Goal: Task Accomplishment & Management: Manage account settings

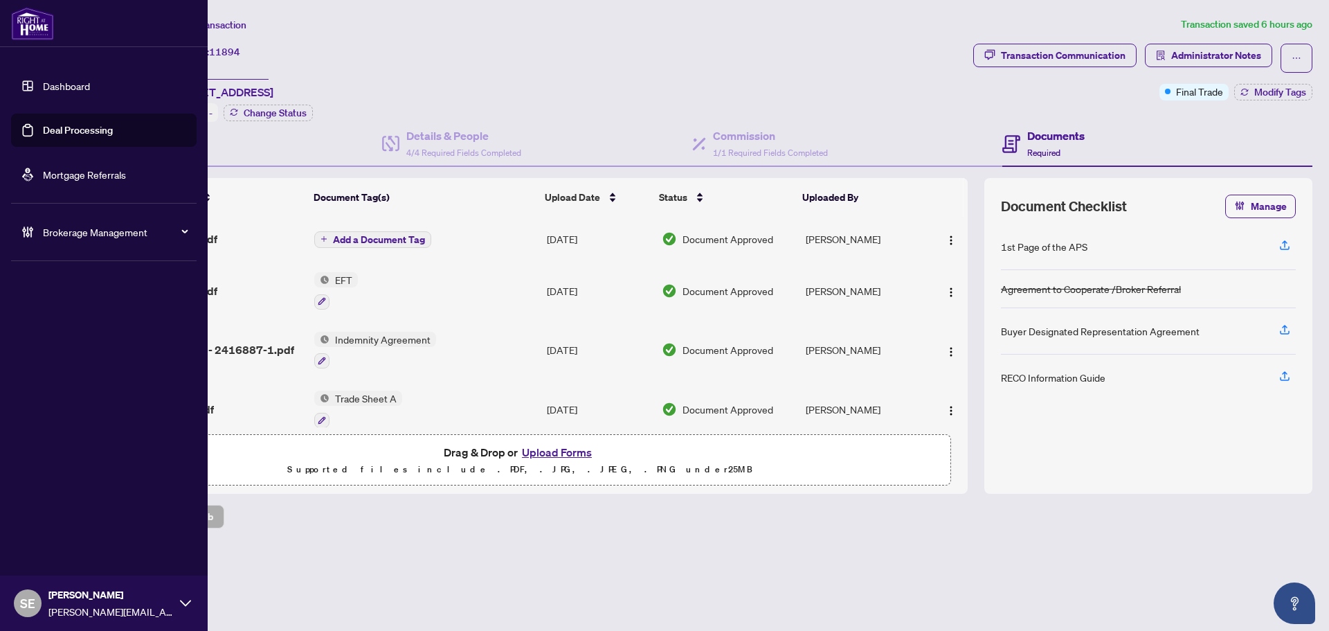
click at [83, 134] on link "Deal Processing" at bounding box center [78, 130] width 70 height 12
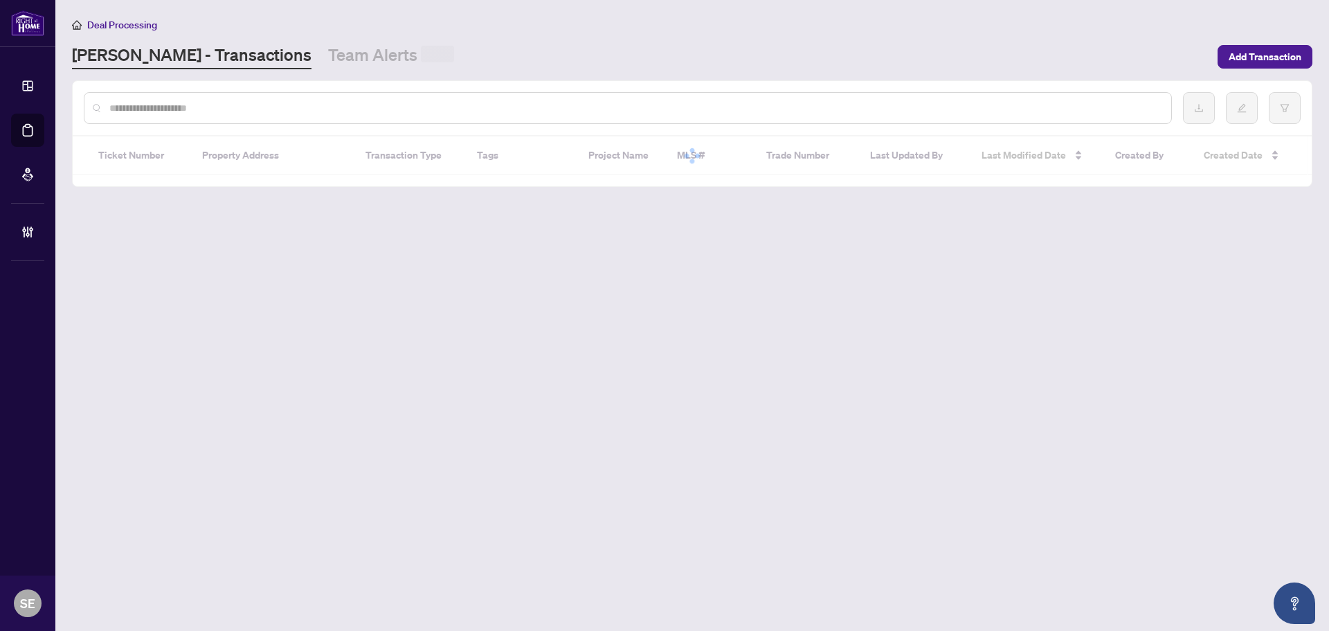
click at [266, 105] on input "text" at bounding box center [634, 107] width 1051 height 15
paste input "*****"
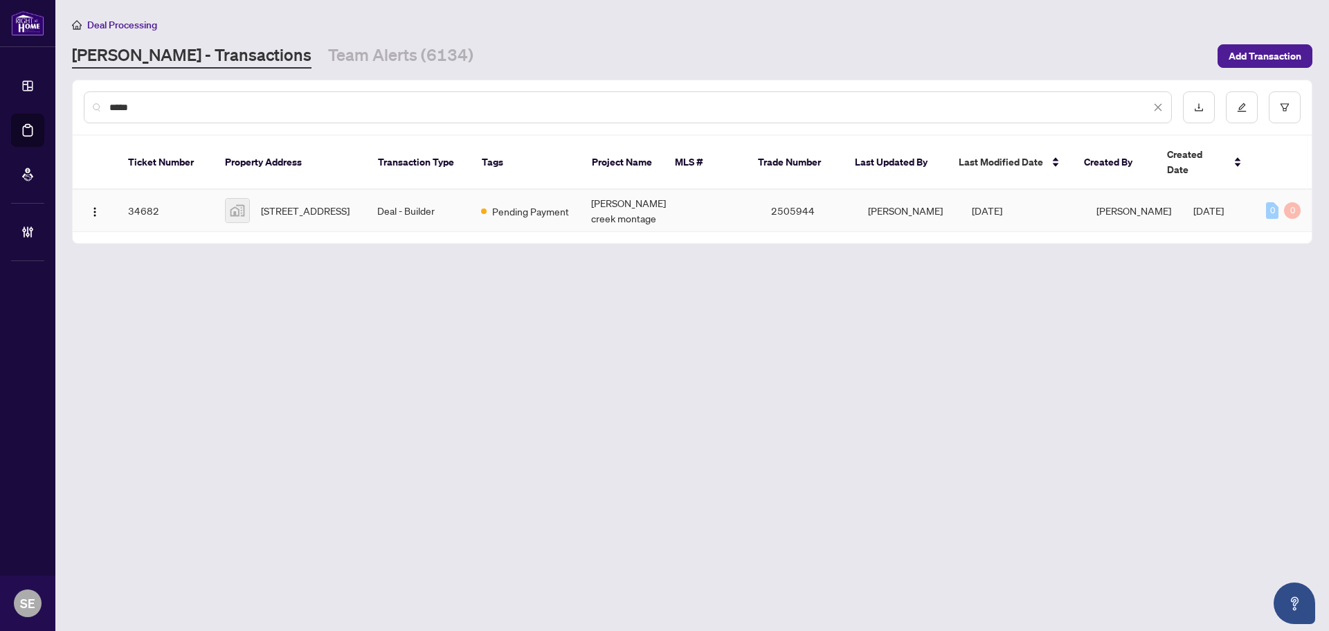
type input "*****"
click at [327, 203] on span "1423 courtleigh Tr-1423 Courtleigh Trail, Oakville, ON, Canada" at bounding box center [305, 210] width 89 height 15
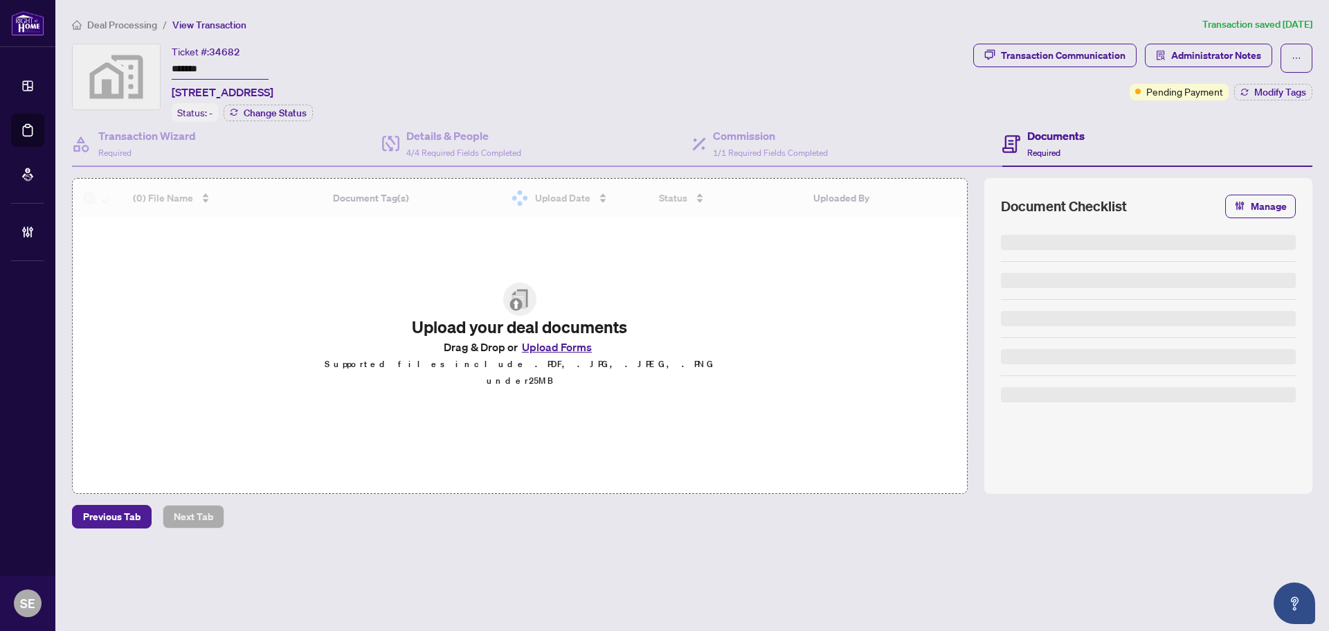
drag, startPoint x: 242, startPoint y: 69, endPoint x: -23, endPoint y: 46, distance: 265.4
click at [0, 46] on html "Dashboard Deal Processing Mortgage Referrals Brokerage Management SE Sarah Emis…" at bounding box center [664, 315] width 1329 height 631
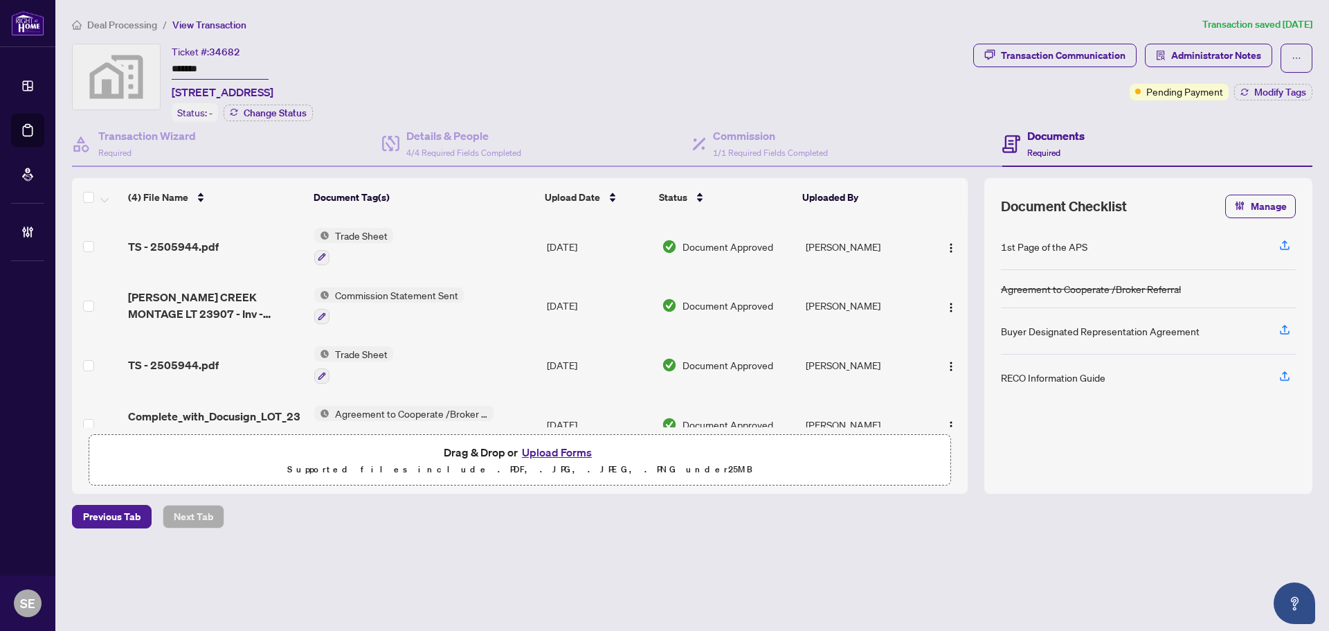
click at [493, 565] on div "Deal Processing / View Transaction Transaction saved 2 months ago Ticket #: 346…" at bounding box center [691, 297] width 1251 height 560
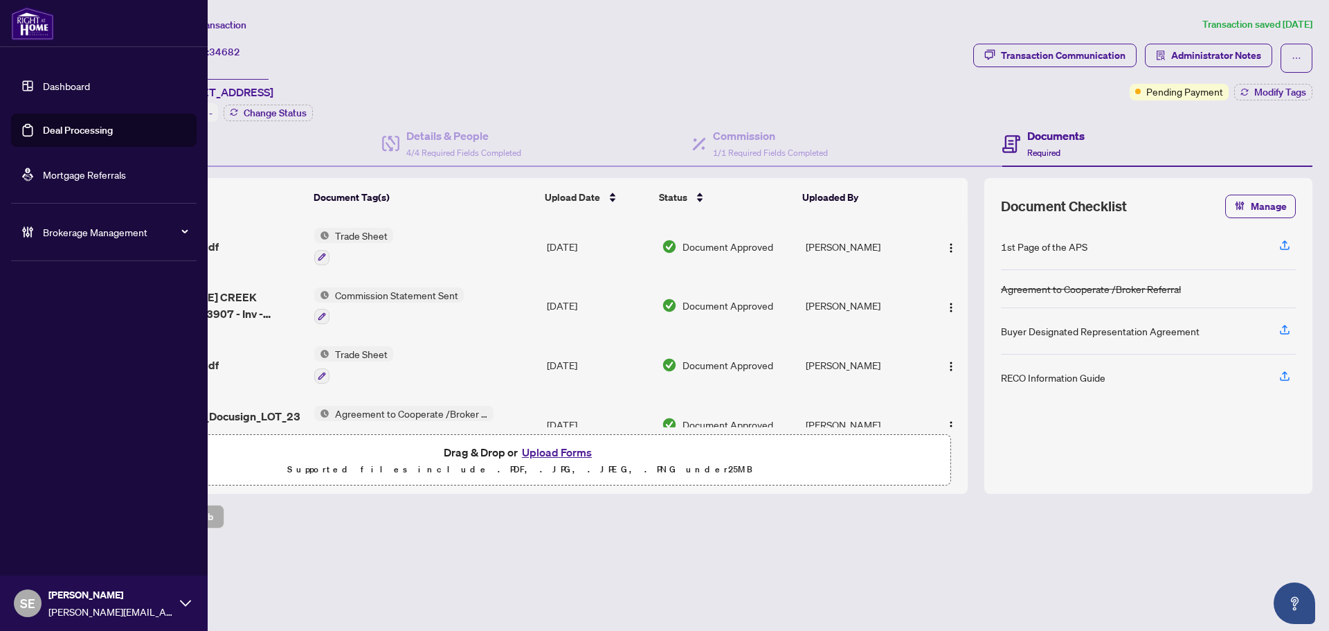
click at [69, 125] on link "Deal Processing" at bounding box center [78, 130] width 70 height 12
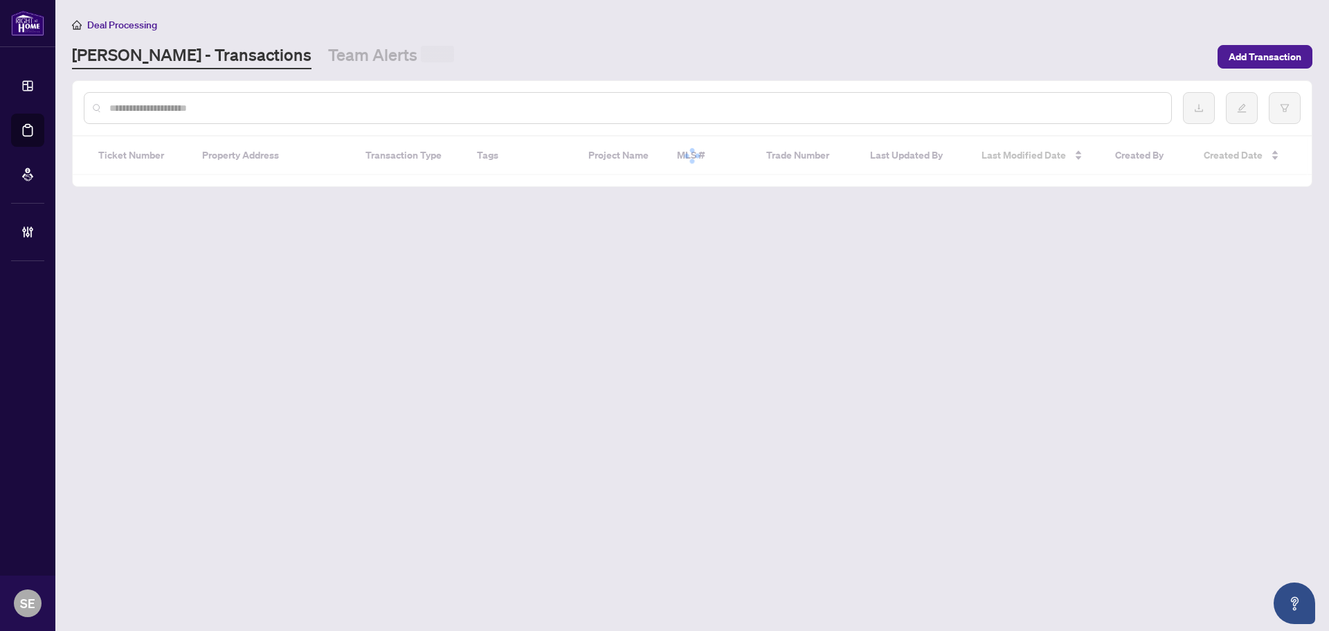
click at [385, 102] on input "text" at bounding box center [634, 107] width 1051 height 15
paste input "*****"
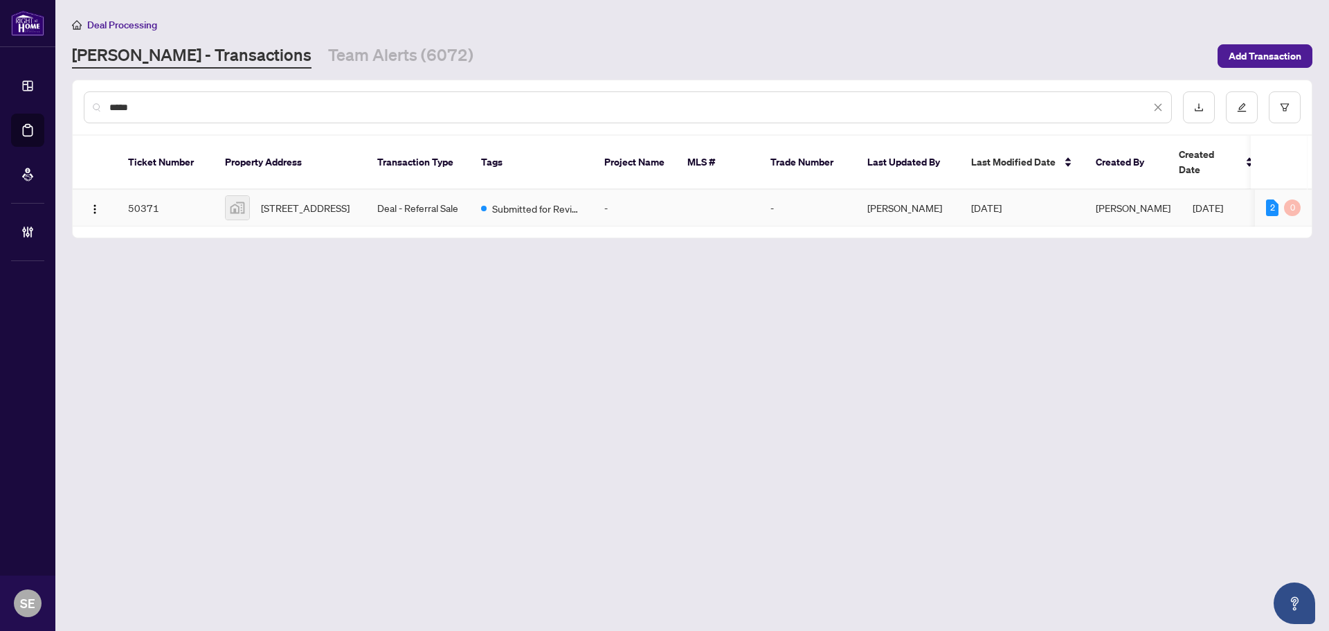
type input "*****"
click at [391, 193] on td "Deal - Referral Sale" at bounding box center [418, 208] width 104 height 37
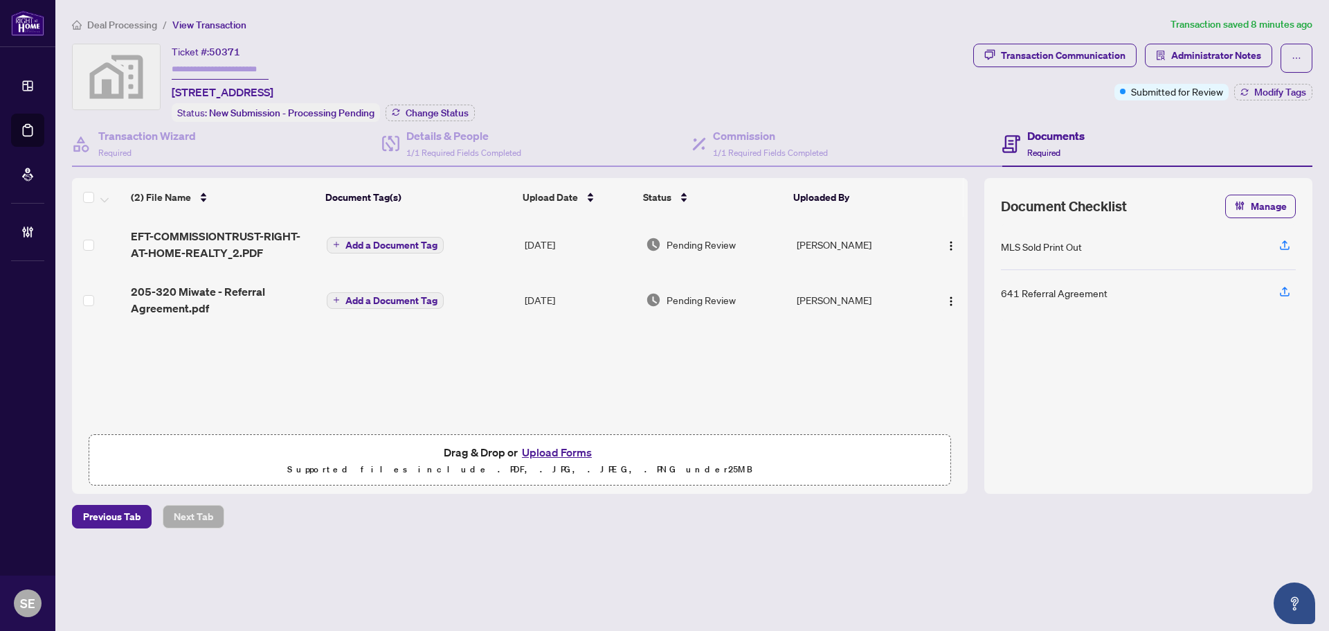
click at [559, 246] on td "Aug/26/2025" at bounding box center [579, 244] width 121 height 55
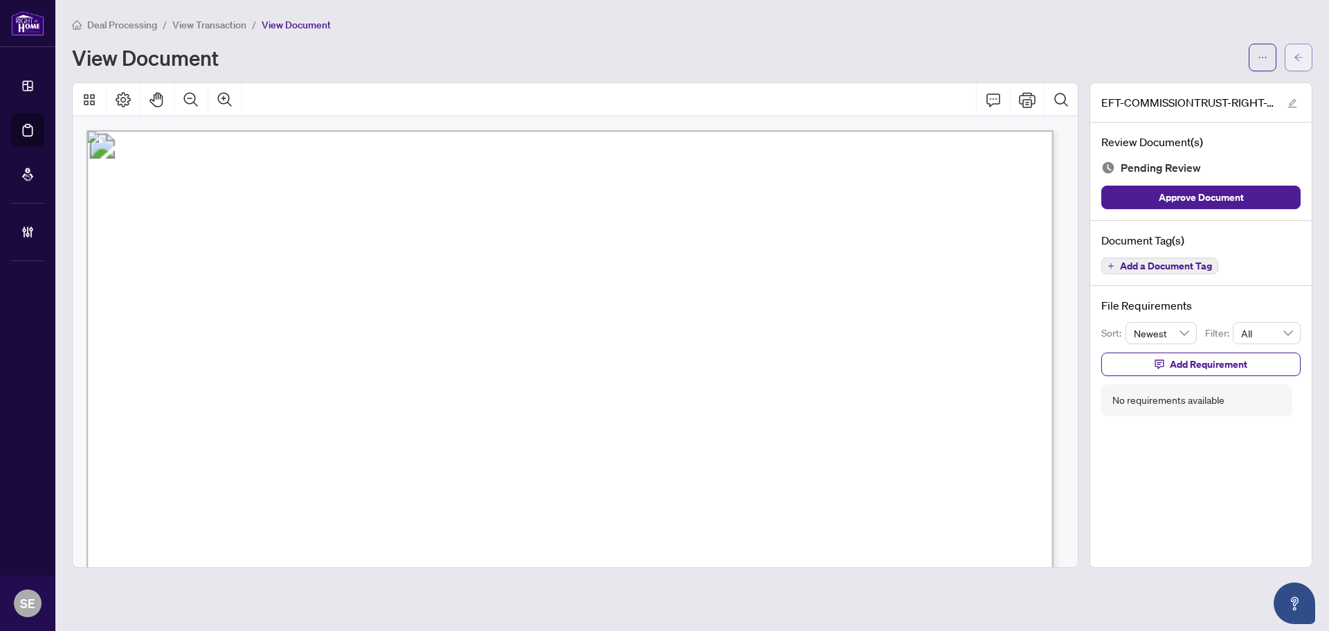
click at [1298, 61] on icon "arrow-left" at bounding box center [1299, 58] width 10 height 10
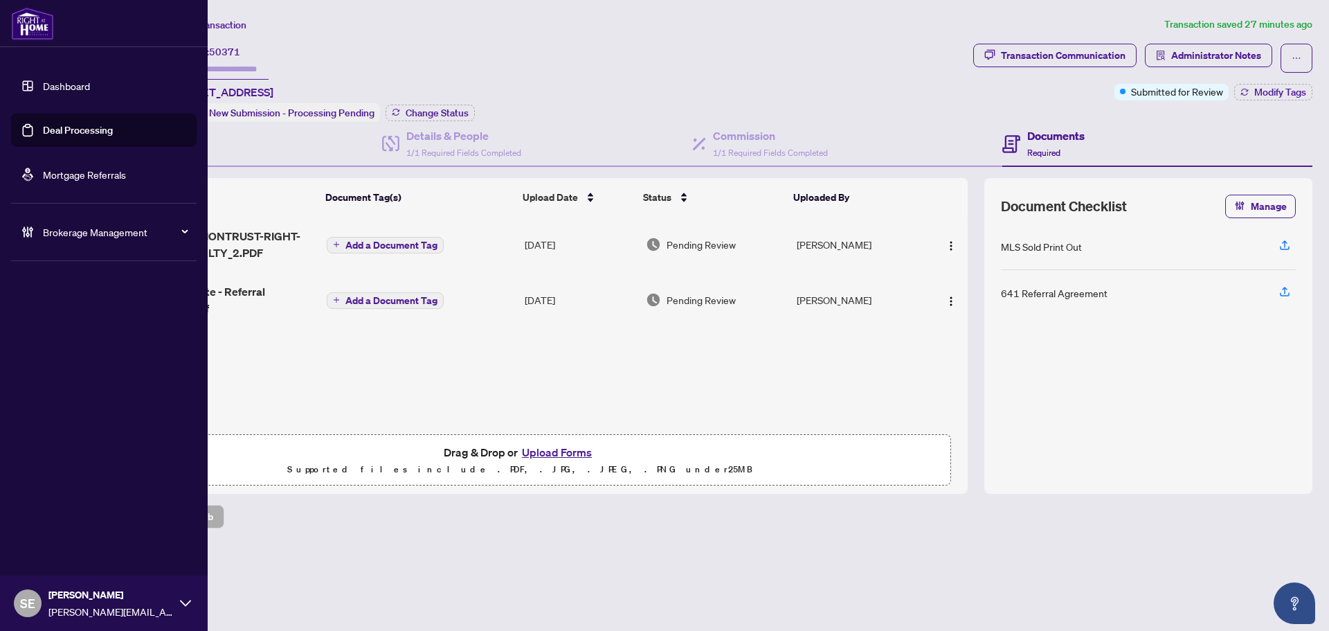
click at [44, 129] on link "Deal Processing" at bounding box center [78, 130] width 70 height 12
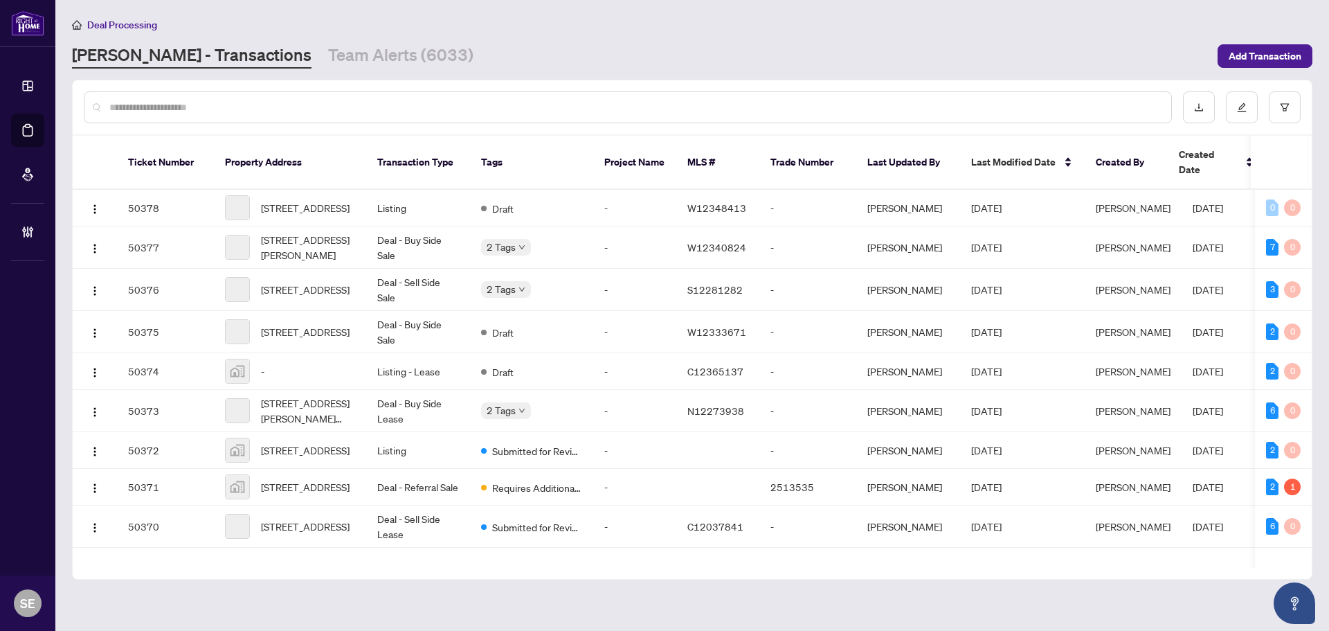
click at [257, 109] on input "text" at bounding box center [634, 107] width 1051 height 15
paste input "*******"
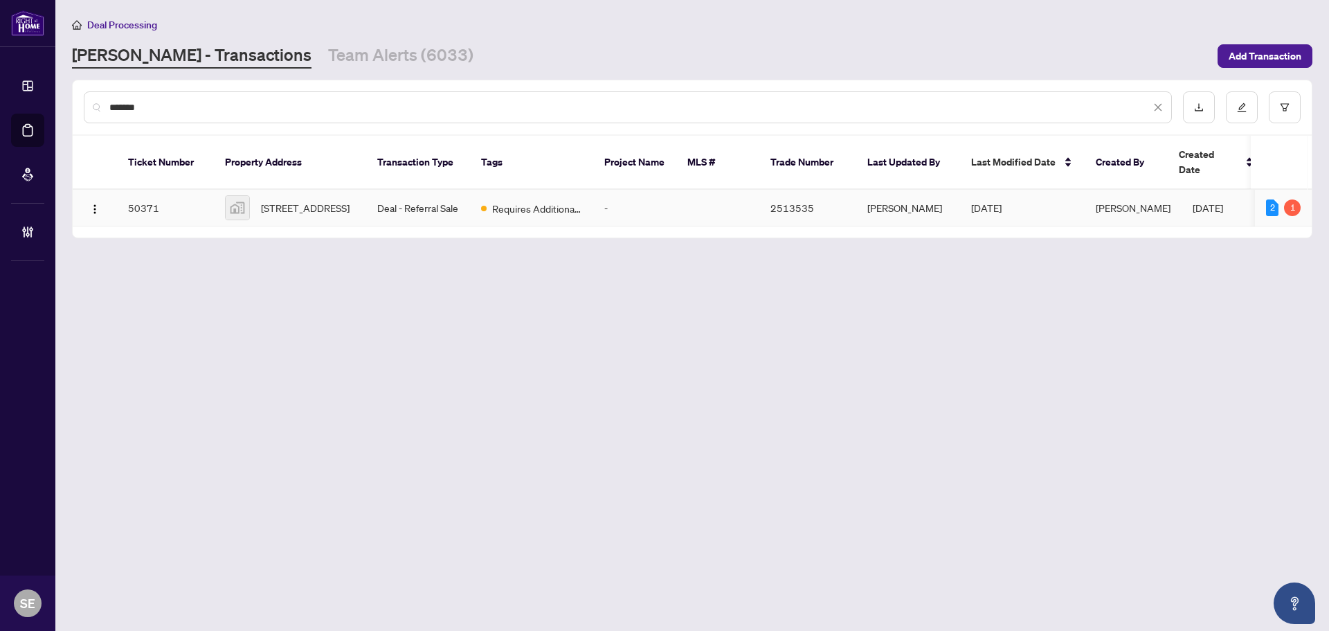
type input "*******"
click at [406, 190] on td "Deal - Referral Sale" at bounding box center [418, 208] width 104 height 37
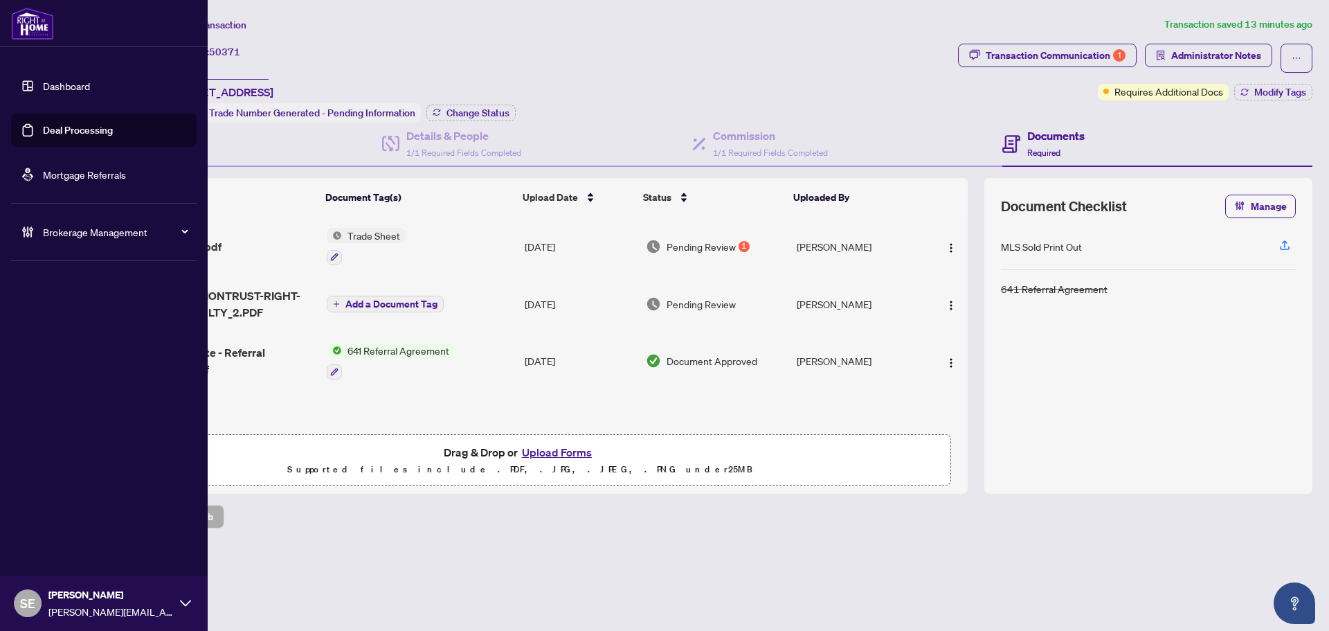
click at [43, 124] on link "Deal Processing" at bounding box center [78, 130] width 70 height 12
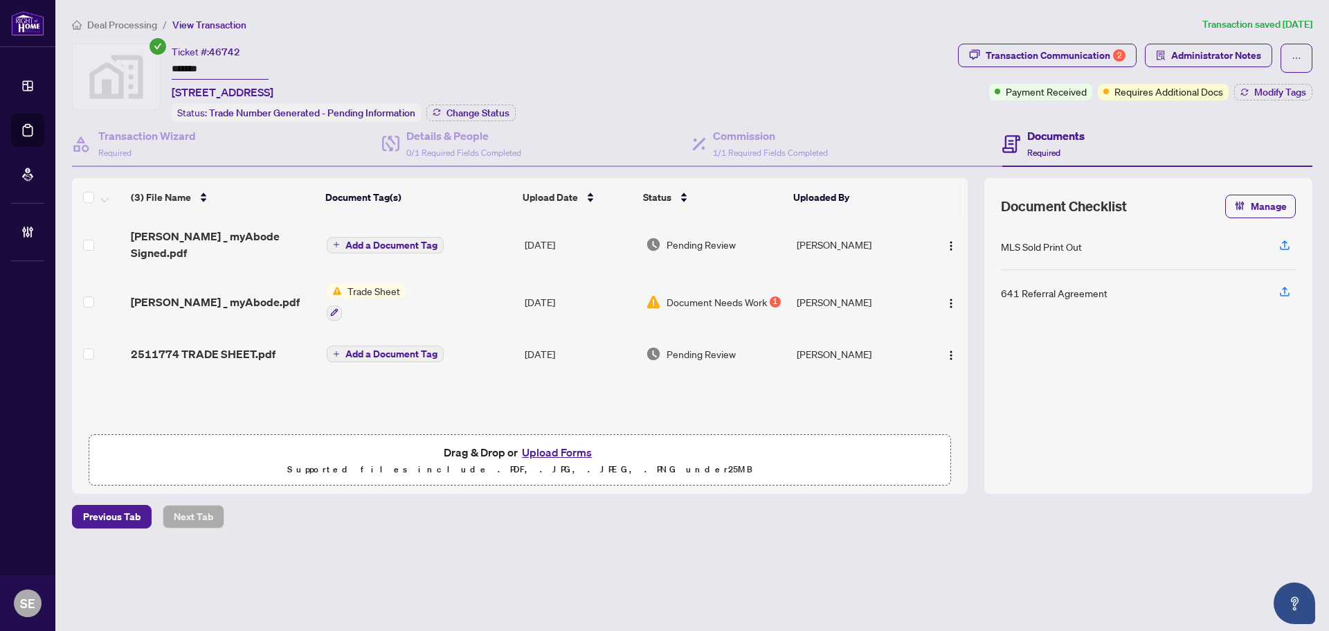
drag, startPoint x: 221, startPoint y: 65, endPoint x: 69, endPoint y: 51, distance: 152.3
click at [69, 52] on div "Ticket #: 46742 ******* [STREET_ADDRESS] Status: Trade Number Generated - Pendi…" at bounding box center [512, 83] width 886 height 78
click at [708, 241] on span "Pending Review" at bounding box center [701, 244] width 69 height 15
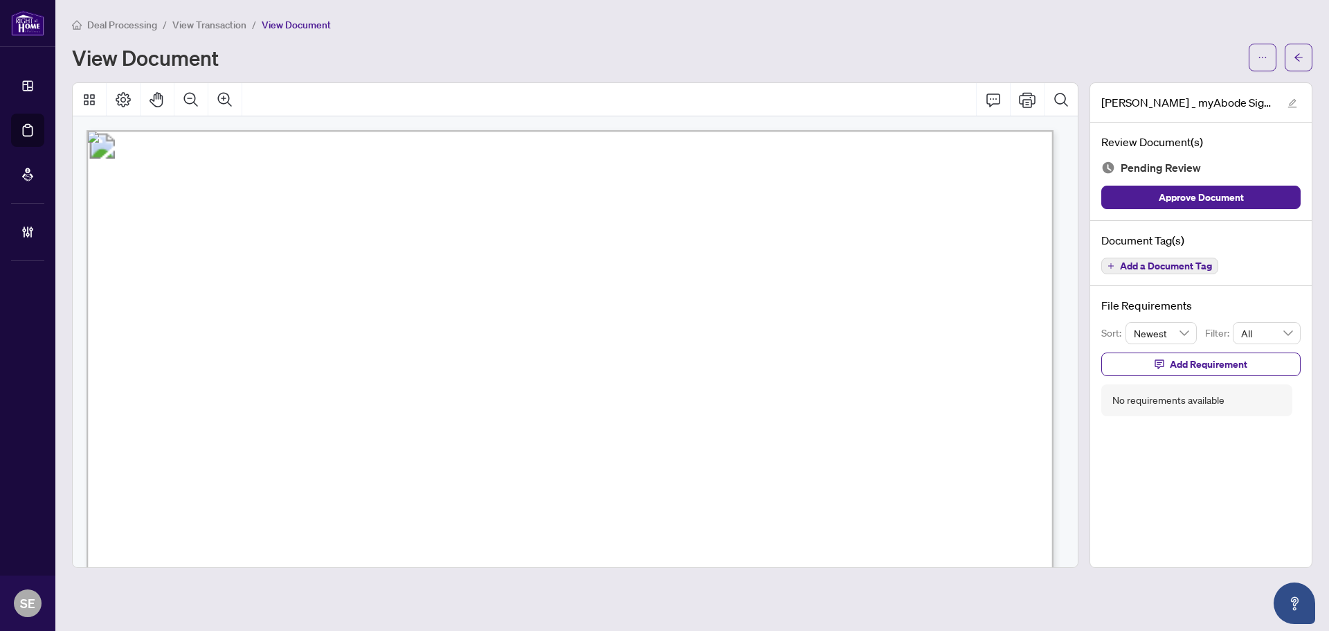
scroll to position [415, 0]
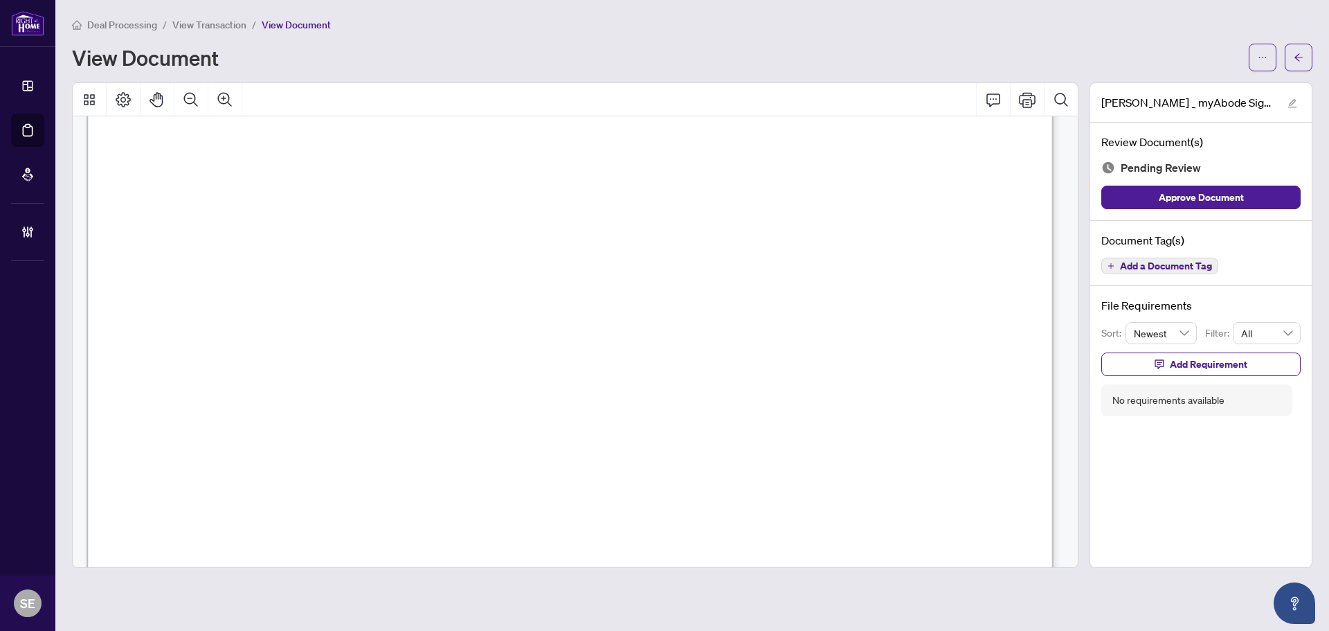
click at [1262, 213] on div "Review Document(s) Pending Review Approve Document" at bounding box center [1200, 172] width 221 height 98
click at [1256, 203] on button "Approve Document" at bounding box center [1200, 197] width 199 height 24
click at [1293, 66] on button "button" at bounding box center [1299, 58] width 28 height 28
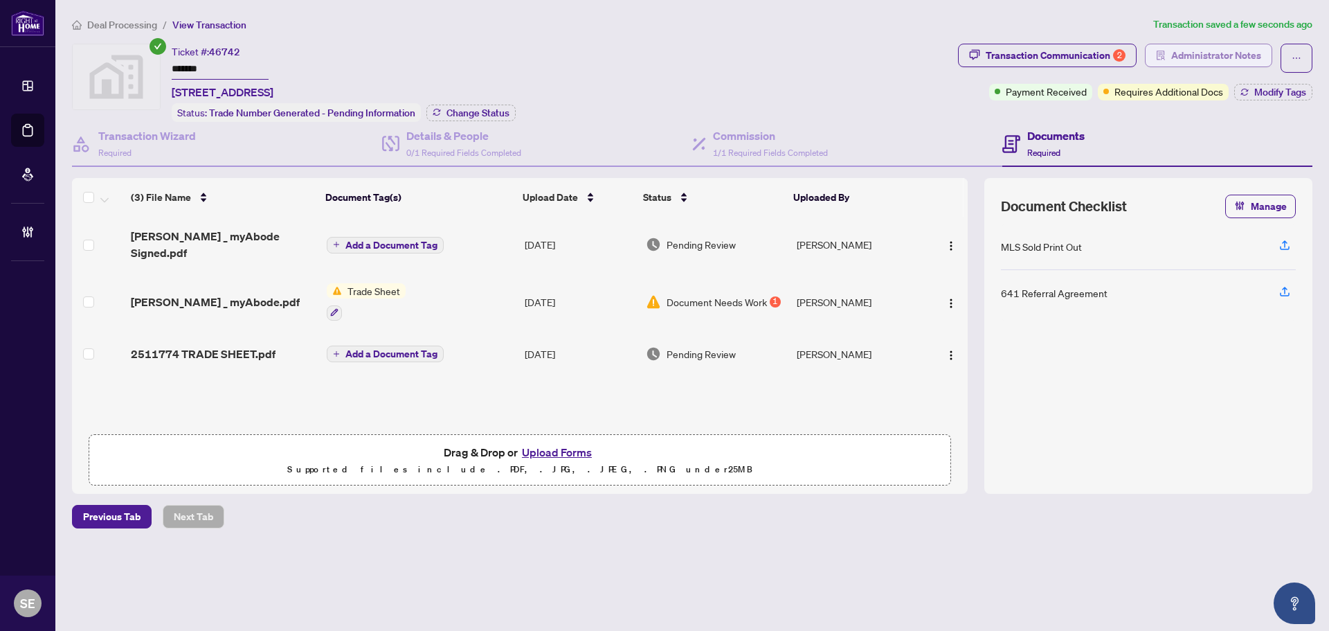
click at [1215, 64] on span "Administrator Notes" at bounding box center [1216, 55] width 90 height 22
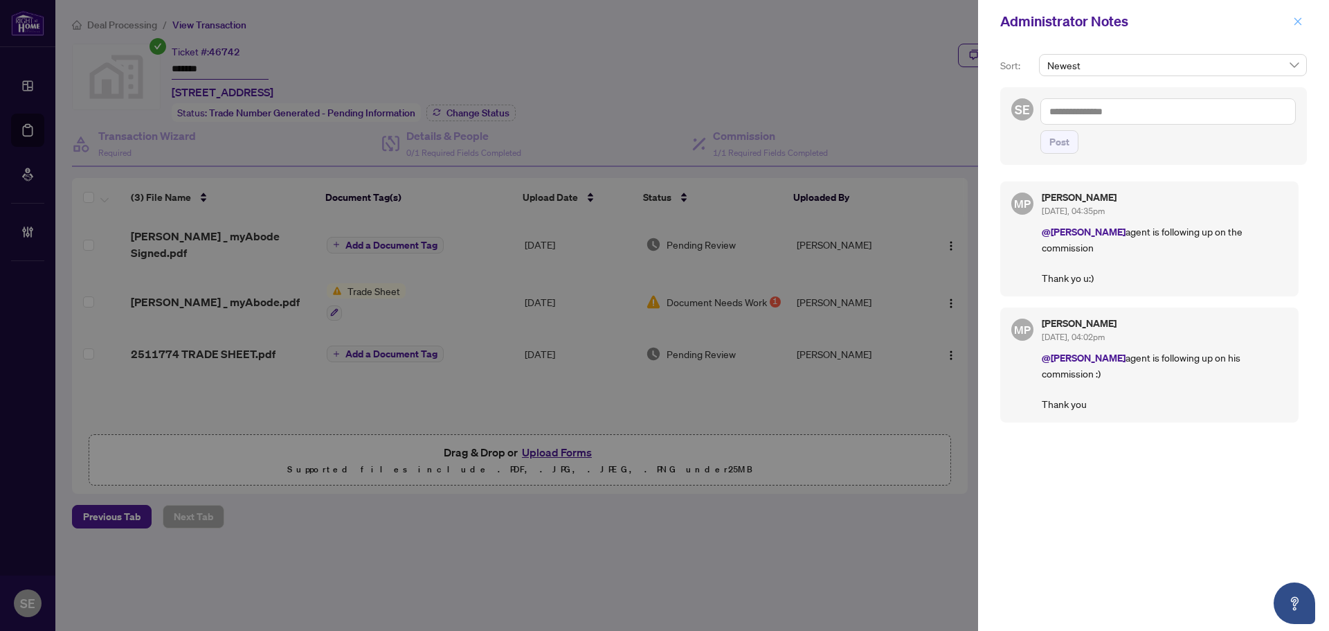
click at [1296, 20] on icon "close" at bounding box center [1298, 21] width 8 height 8
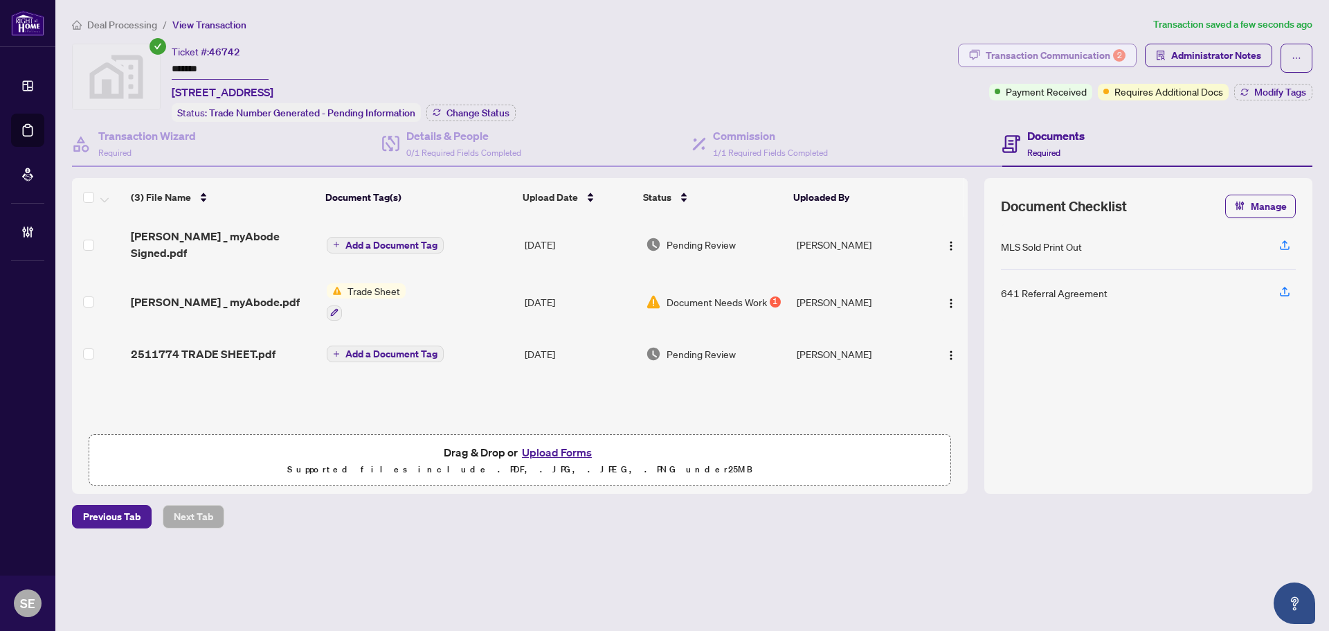
click at [1076, 54] on div "Transaction Communication 2" at bounding box center [1056, 55] width 140 height 22
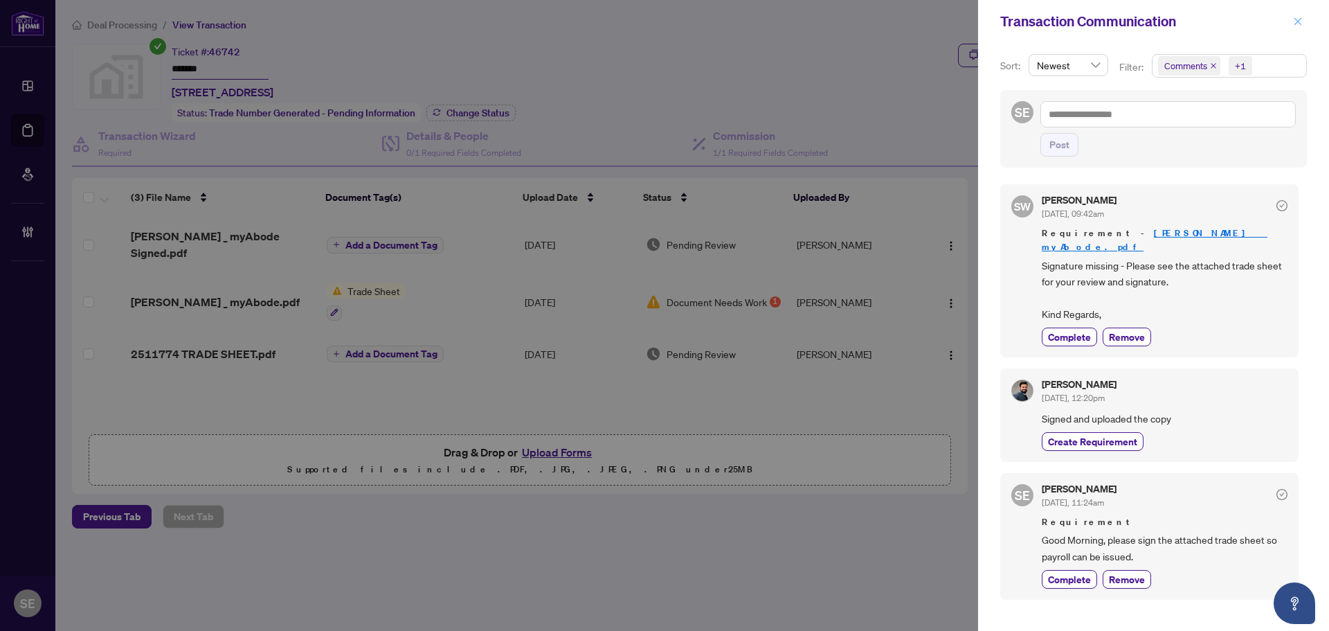
click at [1300, 21] on icon "close" at bounding box center [1298, 22] width 10 height 10
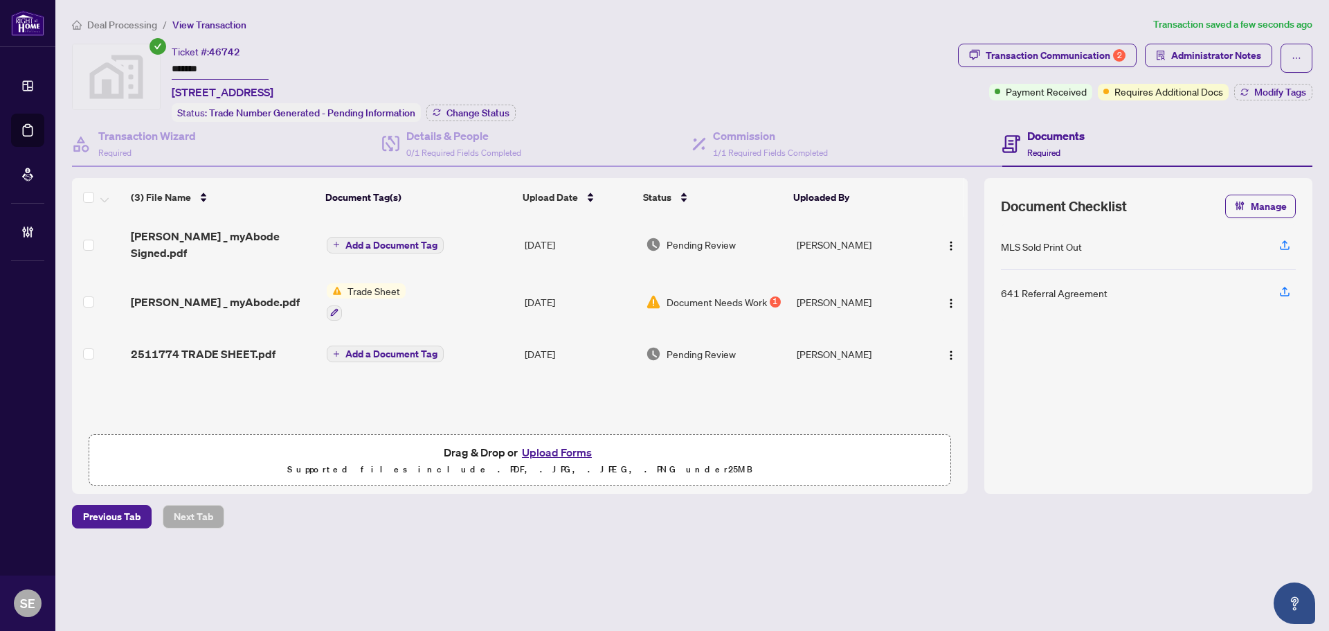
click at [623, 230] on td "[DATE]" at bounding box center [579, 244] width 121 height 55
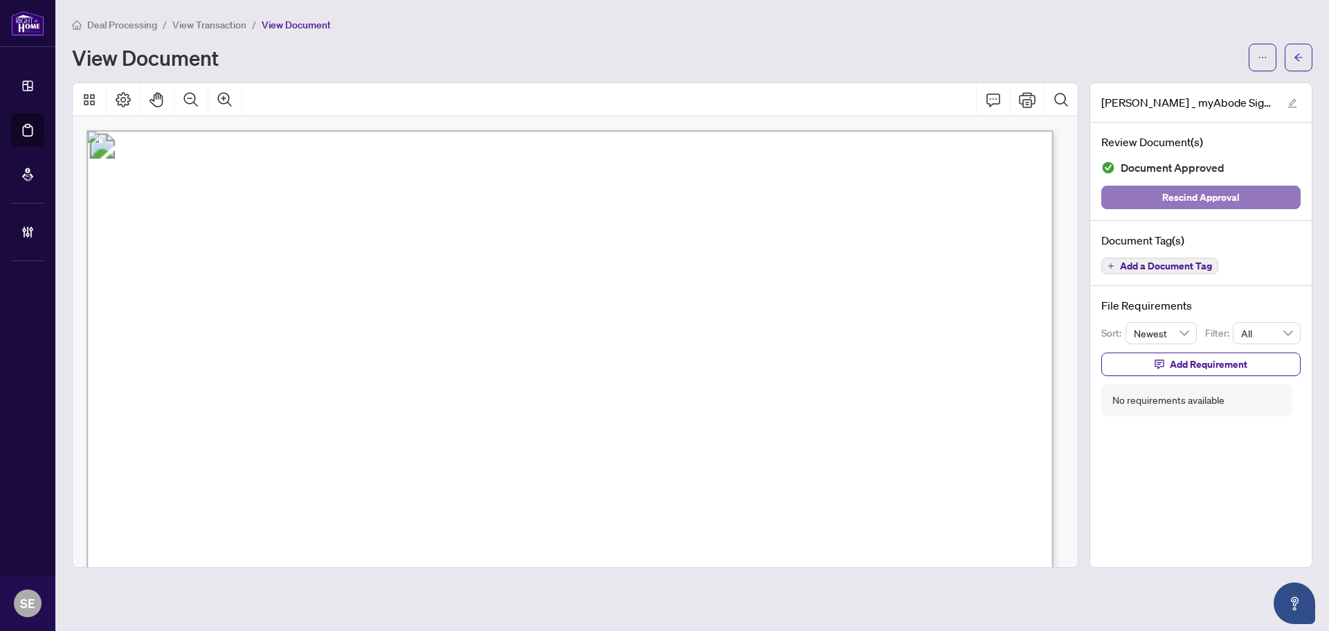
click at [1226, 195] on span "Rescind Approval" at bounding box center [1201, 197] width 78 height 22
click at [1245, 80] on div "Deal Processing / View Transaction / View Document View Document [PERSON_NAME] …" at bounding box center [692, 292] width 1240 height 551
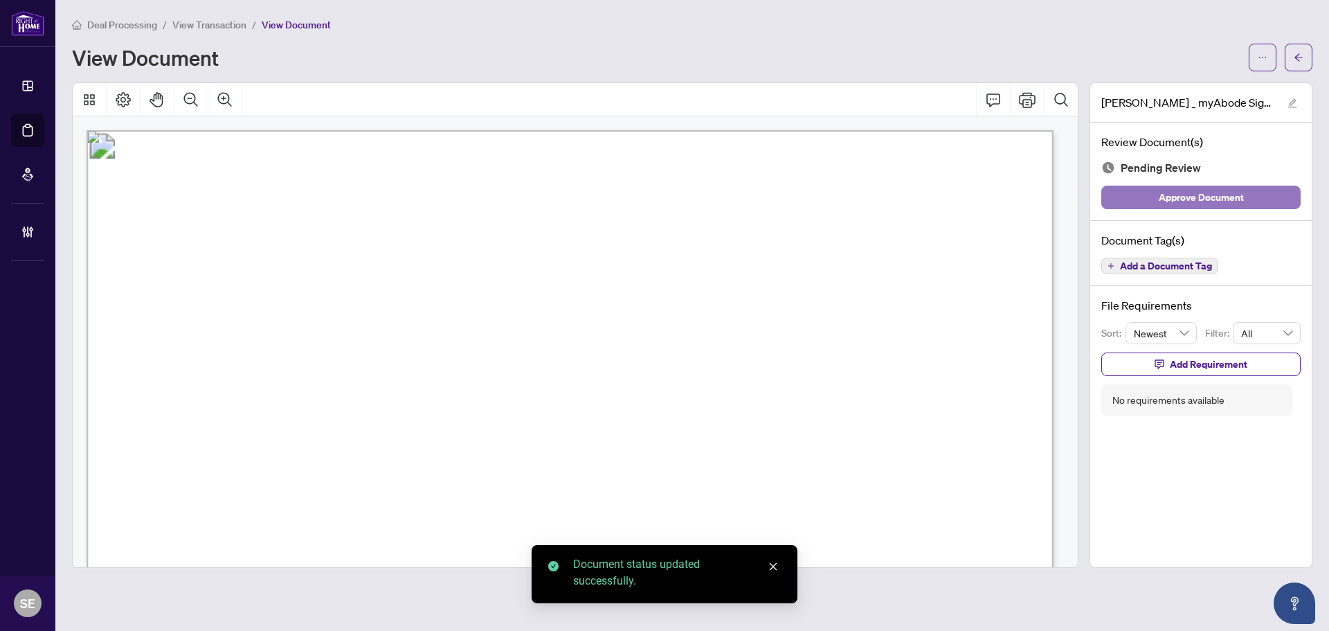
click at [1248, 198] on button "Approve Document" at bounding box center [1200, 197] width 199 height 24
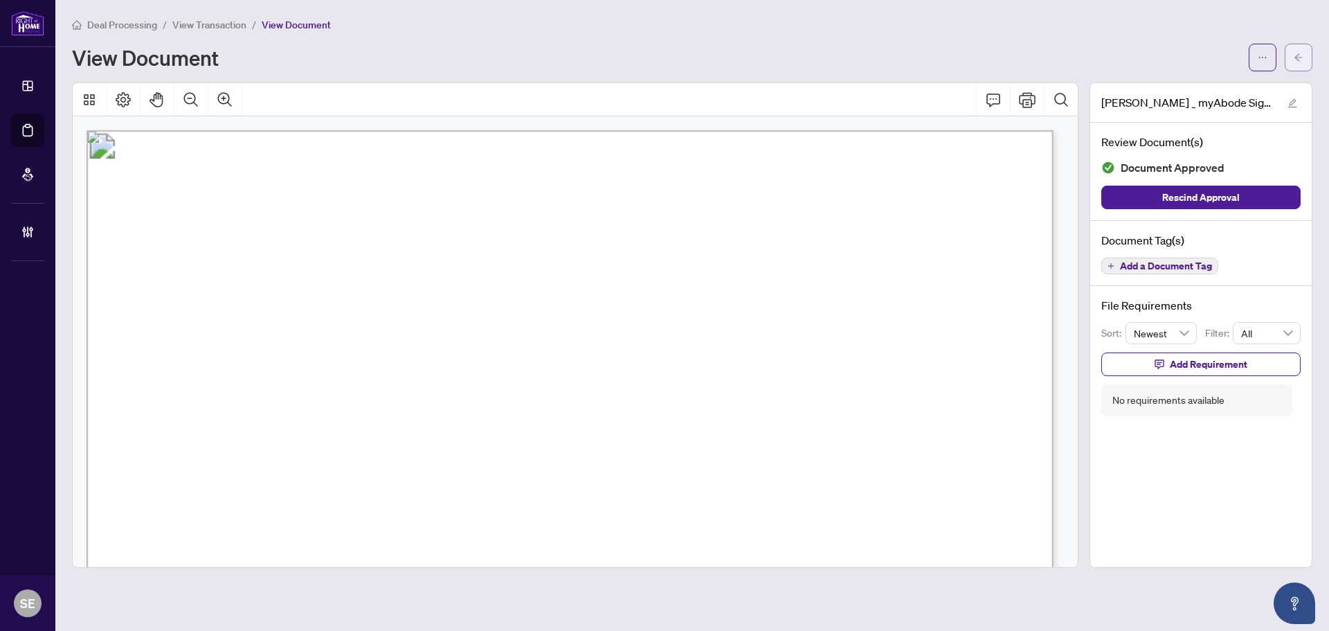
click at [1298, 52] on span "button" at bounding box center [1299, 57] width 10 height 22
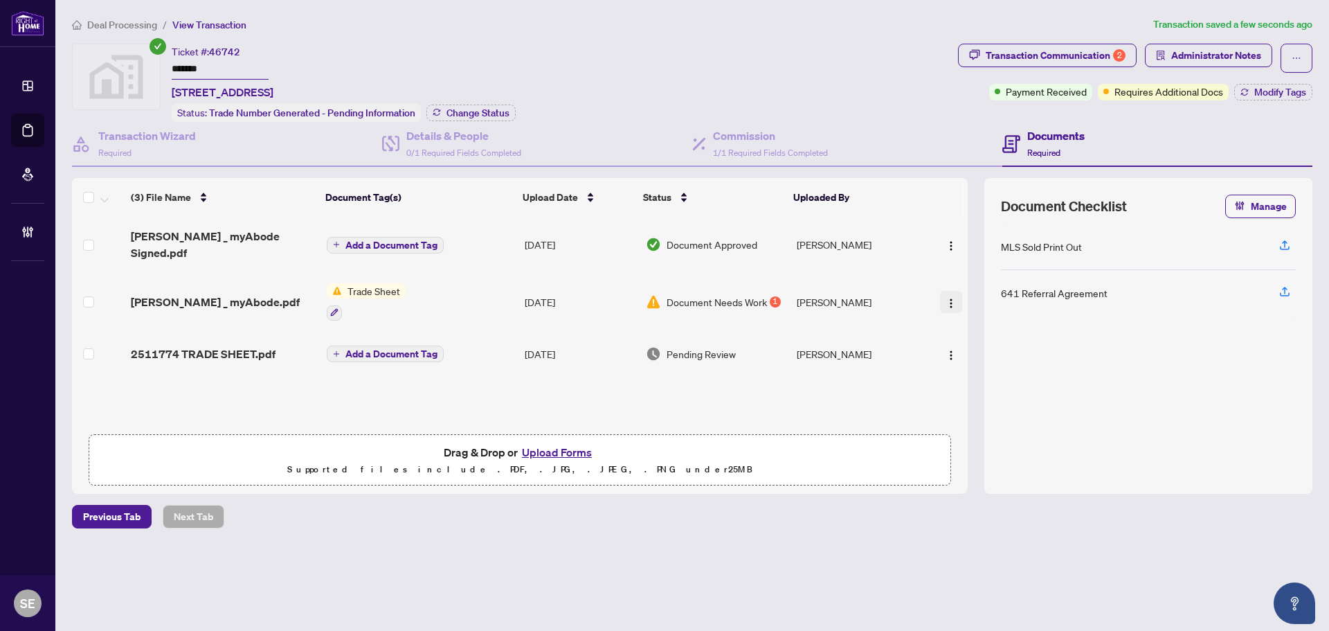
click at [945, 298] on img "button" at bounding box center [950, 303] width 11 height 11
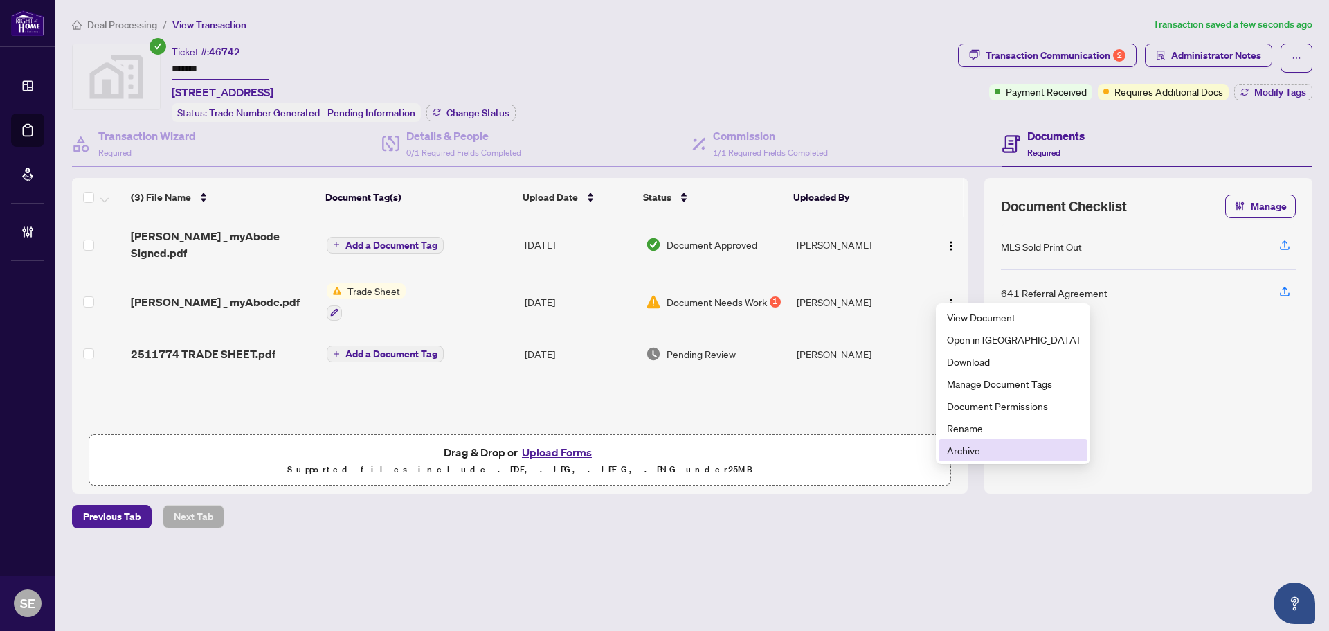
click at [963, 451] on span "Archive" at bounding box center [1013, 449] width 132 height 15
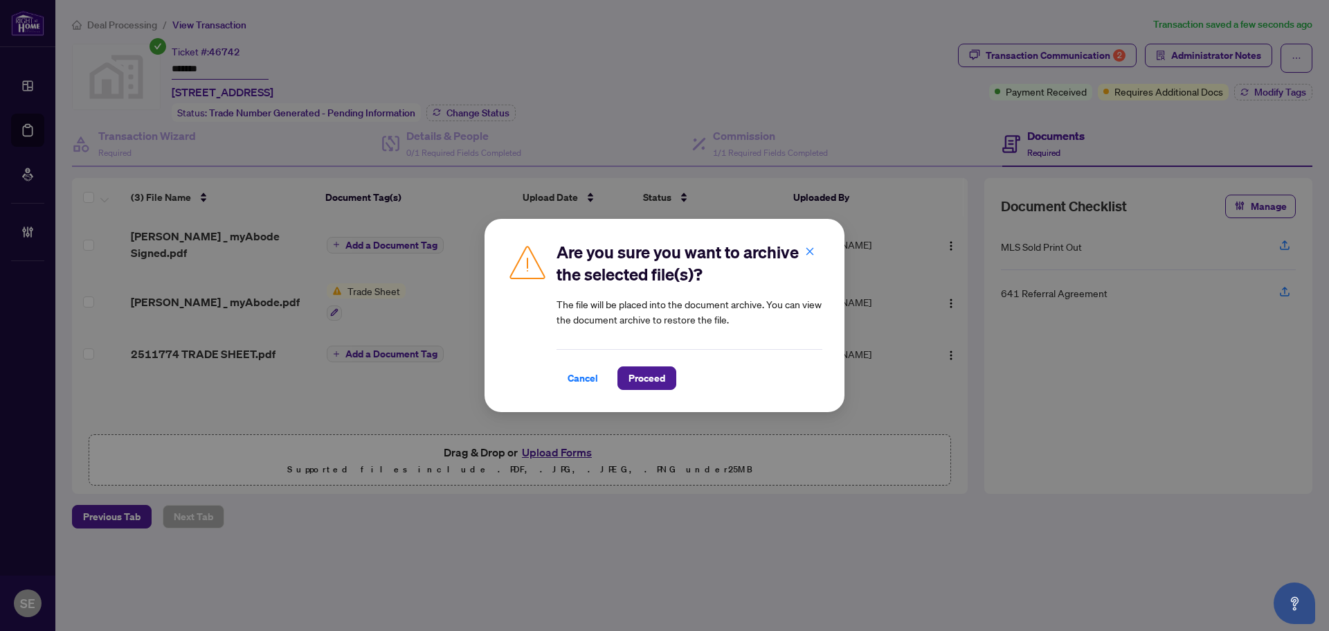
drag, startPoint x: 640, startPoint y: 378, endPoint x: 688, endPoint y: 377, distance: 47.8
click at [641, 377] on span "Proceed" at bounding box center [646, 378] width 37 height 22
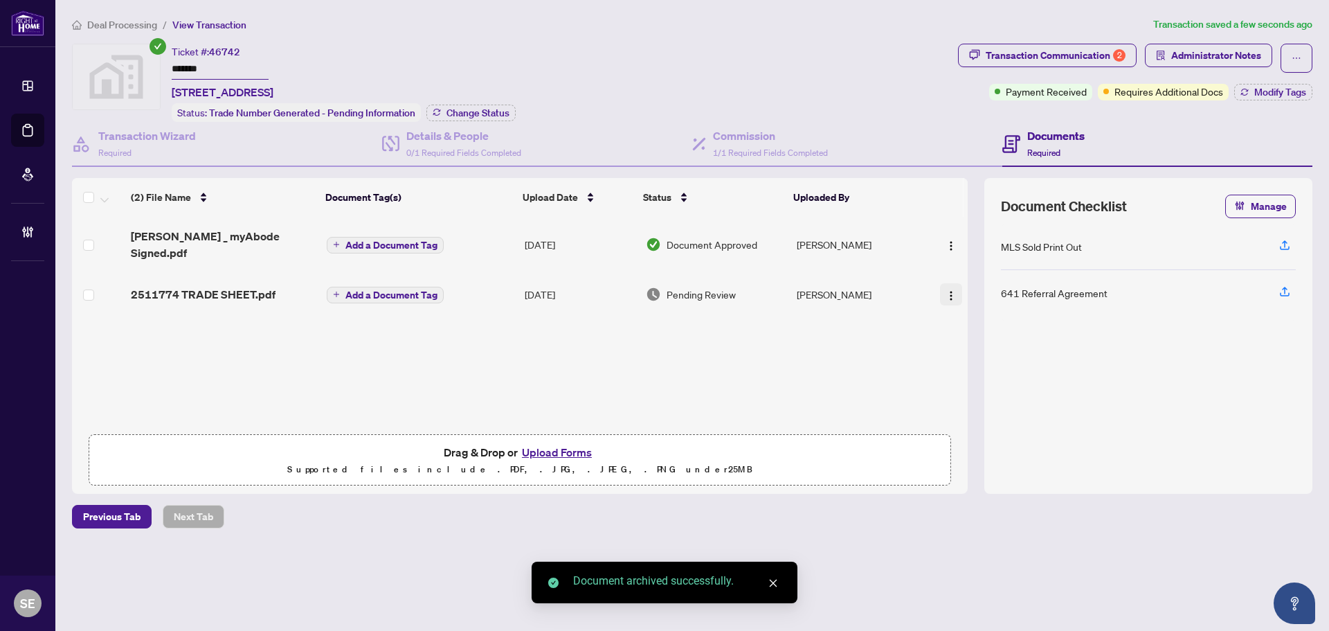
click at [945, 290] on img "button" at bounding box center [950, 295] width 11 height 11
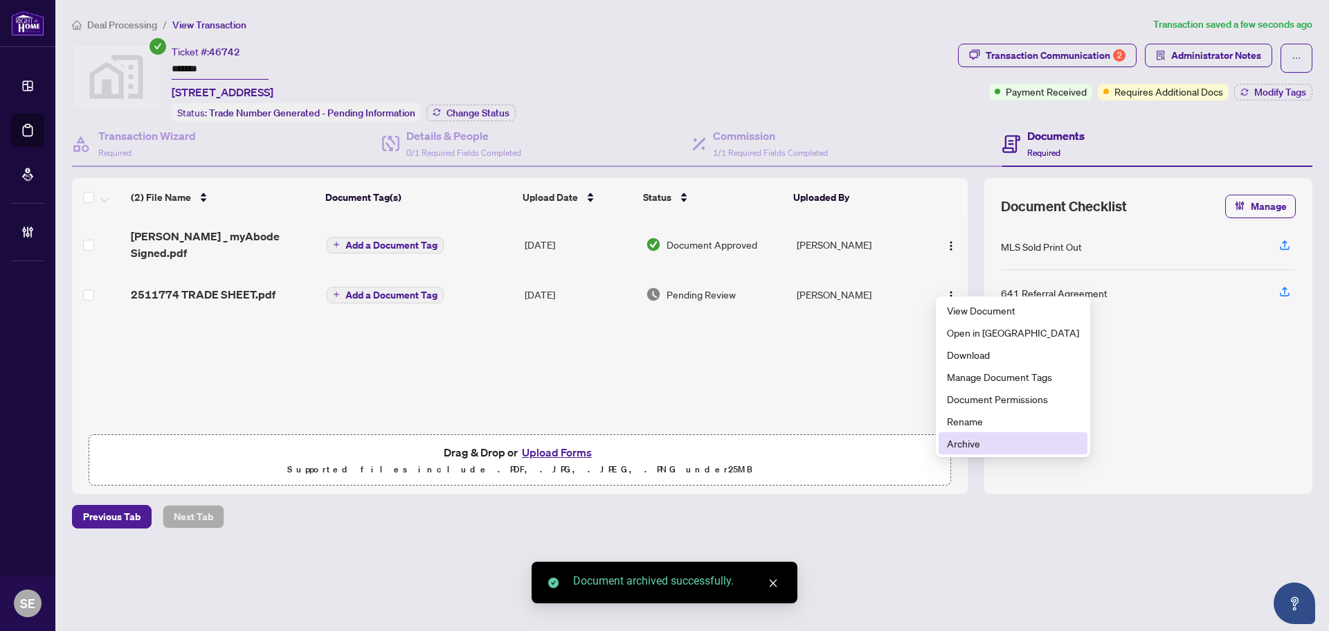
click at [996, 447] on span "Archive" at bounding box center [1013, 442] width 132 height 15
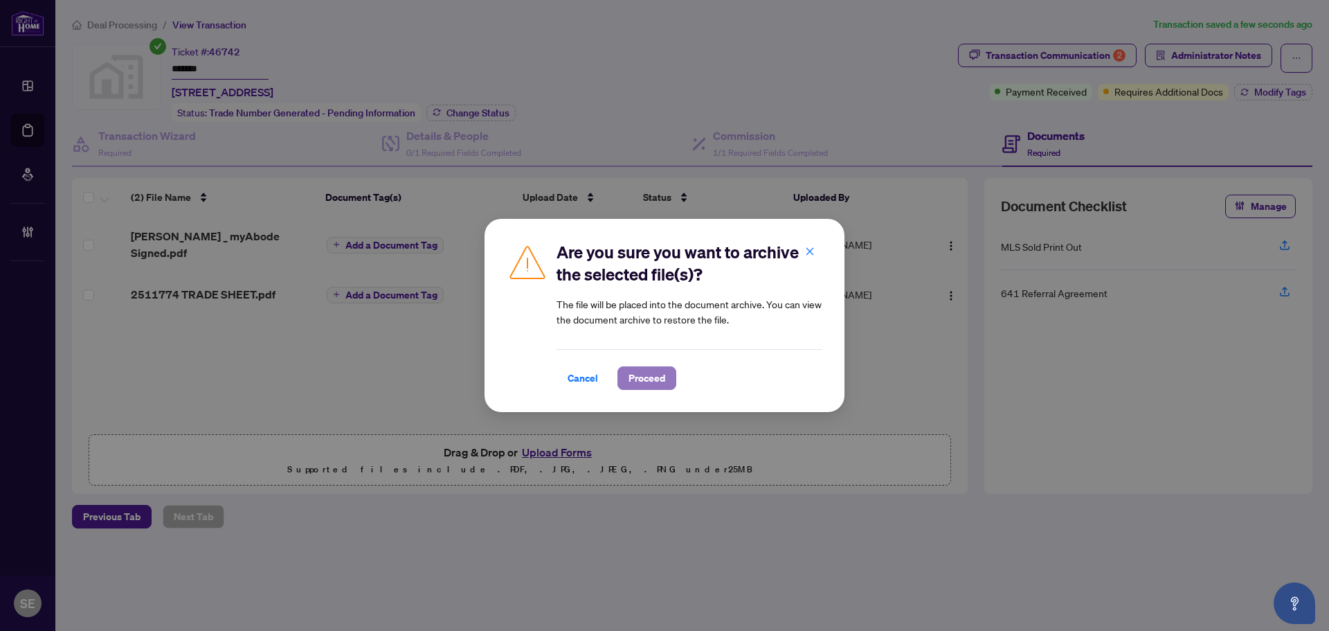
click at [652, 388] on span "Proceed" at bounding box center [646, 378] width 37 height 22
